Goal: Information Seeking & Learning: Learn about a topic

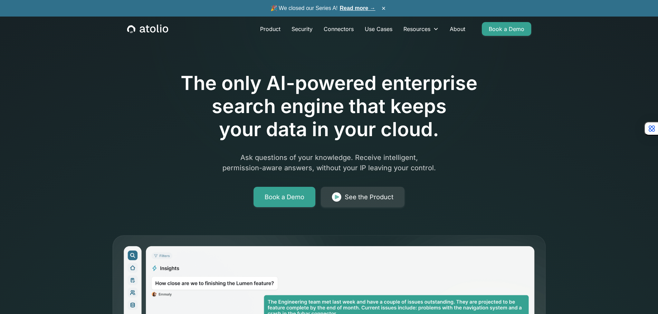
drag, startPoint x: 116, startPoint y: 103, endPoint x: 137, endPoint y: 38, distance: 68.6
click at [133, 88] on div "The only AI-powered enterprise search engine that keeps your data in your cloud…" at bounding box center [329, 252] width 442 height 439
click at [311, 5] on span "🎉 We closed our Series A! Read more →" at bounding box center [322, 8] width 105 height 8
click at [384, 9] on button "×" at bounding box center [383, 8] width 8 height 8
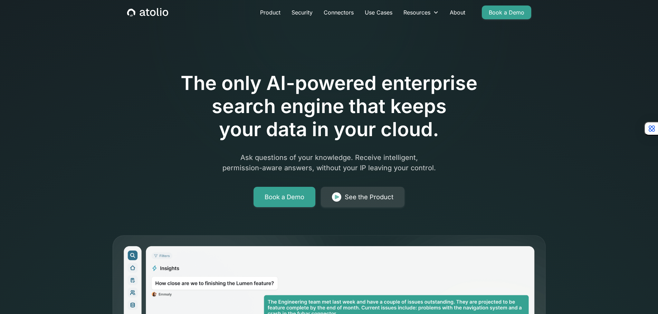
click at [144, 10] on icon "home" at bounding box center [147, 12] width 41 height 9
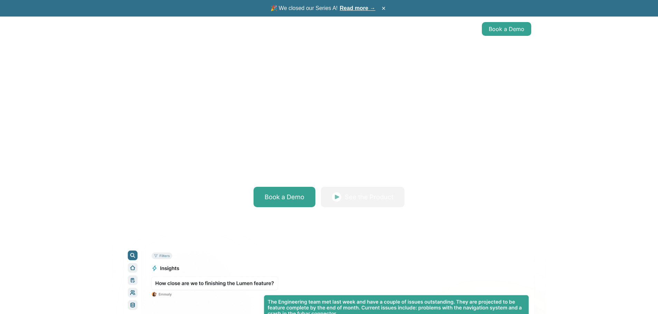
click at [348, 10] on link "Read more →" at bounding box center [358, 8] width 36 height 6
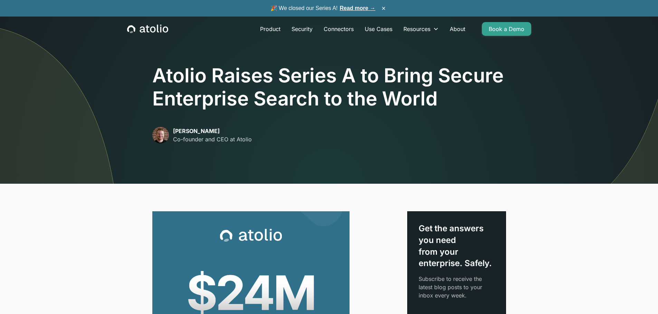
drag, startPoint x: 248, startPoint y: 268, endPoint x: 200, endPoint y: 40, distance: 233.1
